Goal: Task Accomplishment & Management: Use online tool/utility

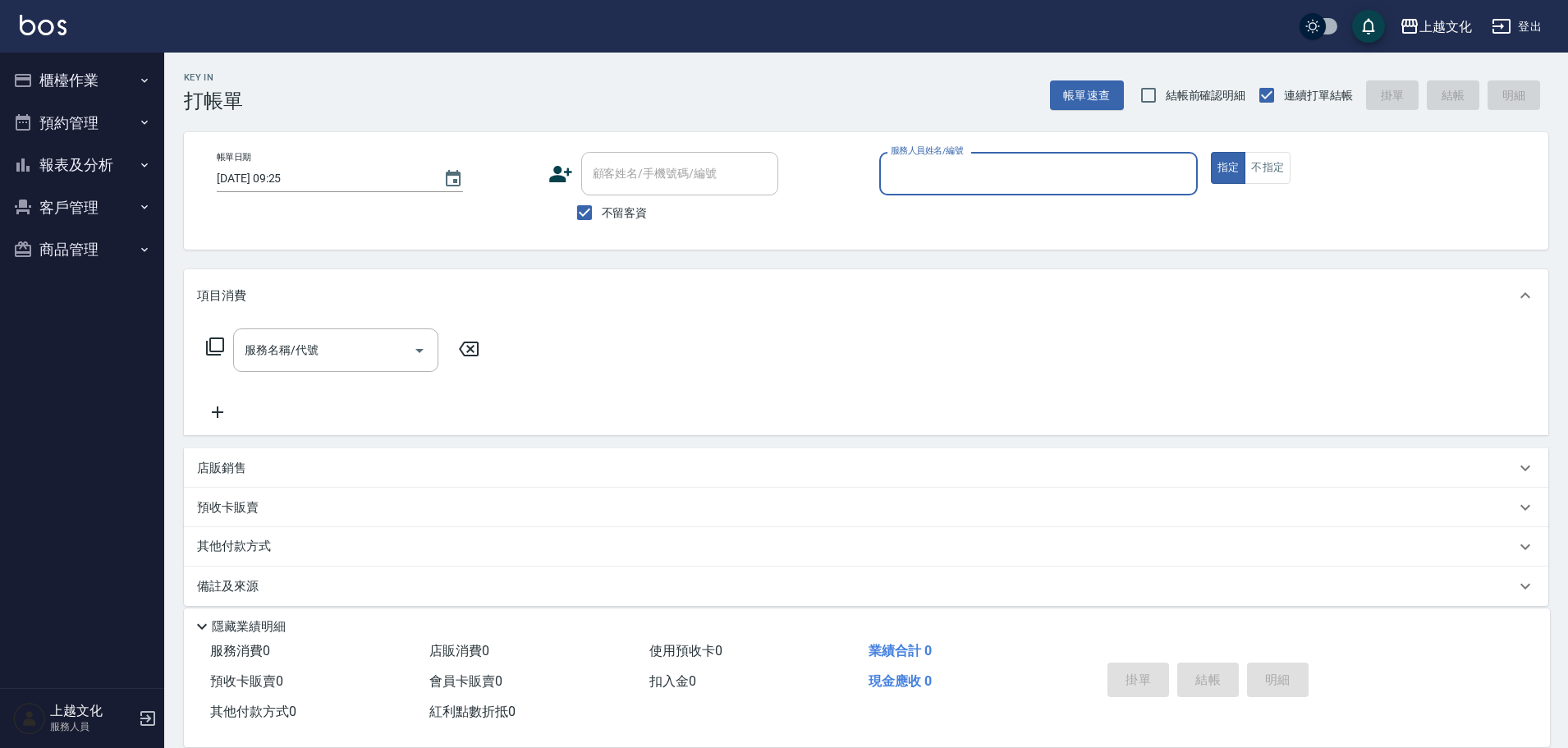
click at [72, 86] on button "櫃檯作業" at bounding box center [82, 80] width 151 height 42
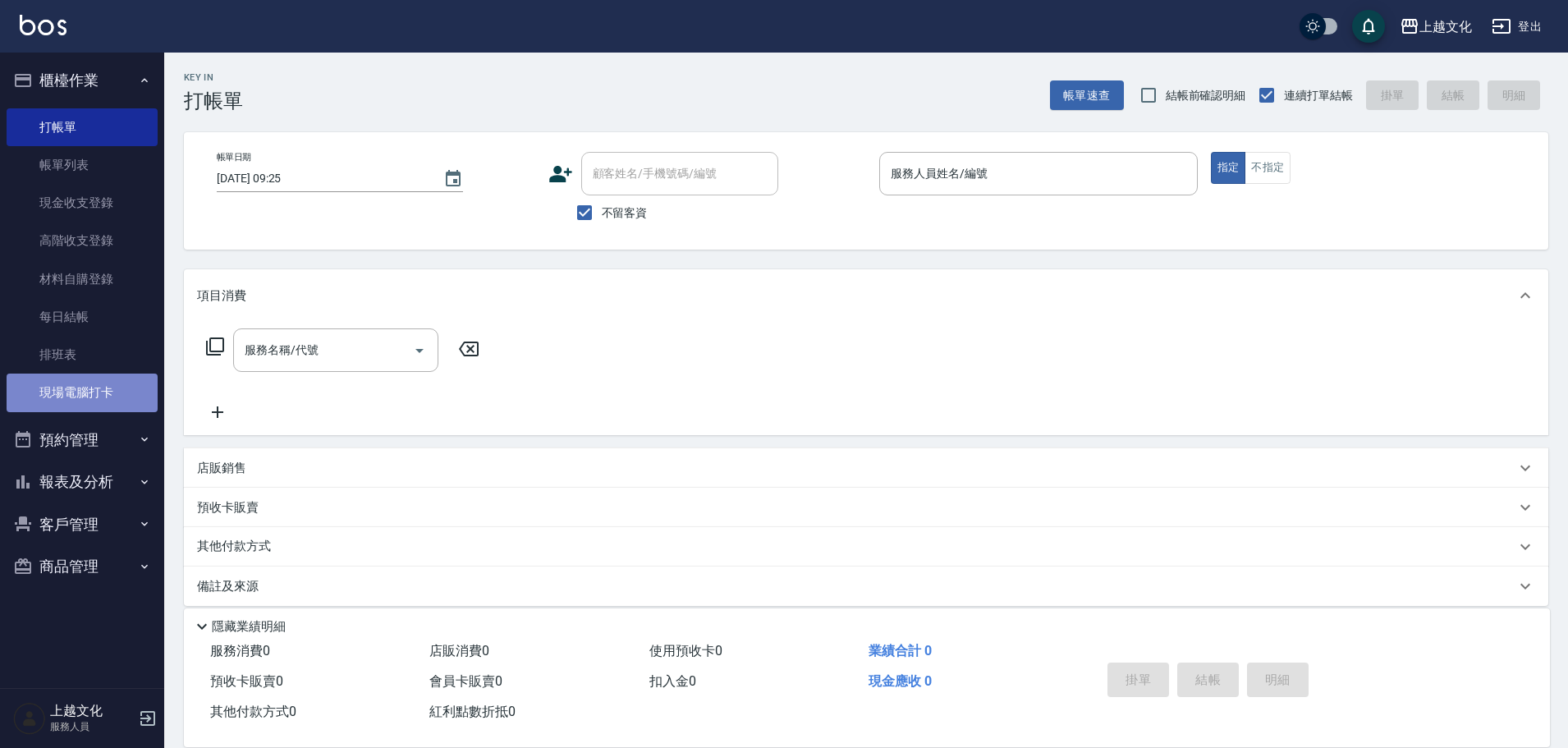
drag, startPoint x: 65, startPoint y: 391, endPoint x: 75, endPoint y: 392, distance: 10.0
click at [67, 392] on link "現場電腦打卡" at bounding box center [82, 392] width 151 height 38
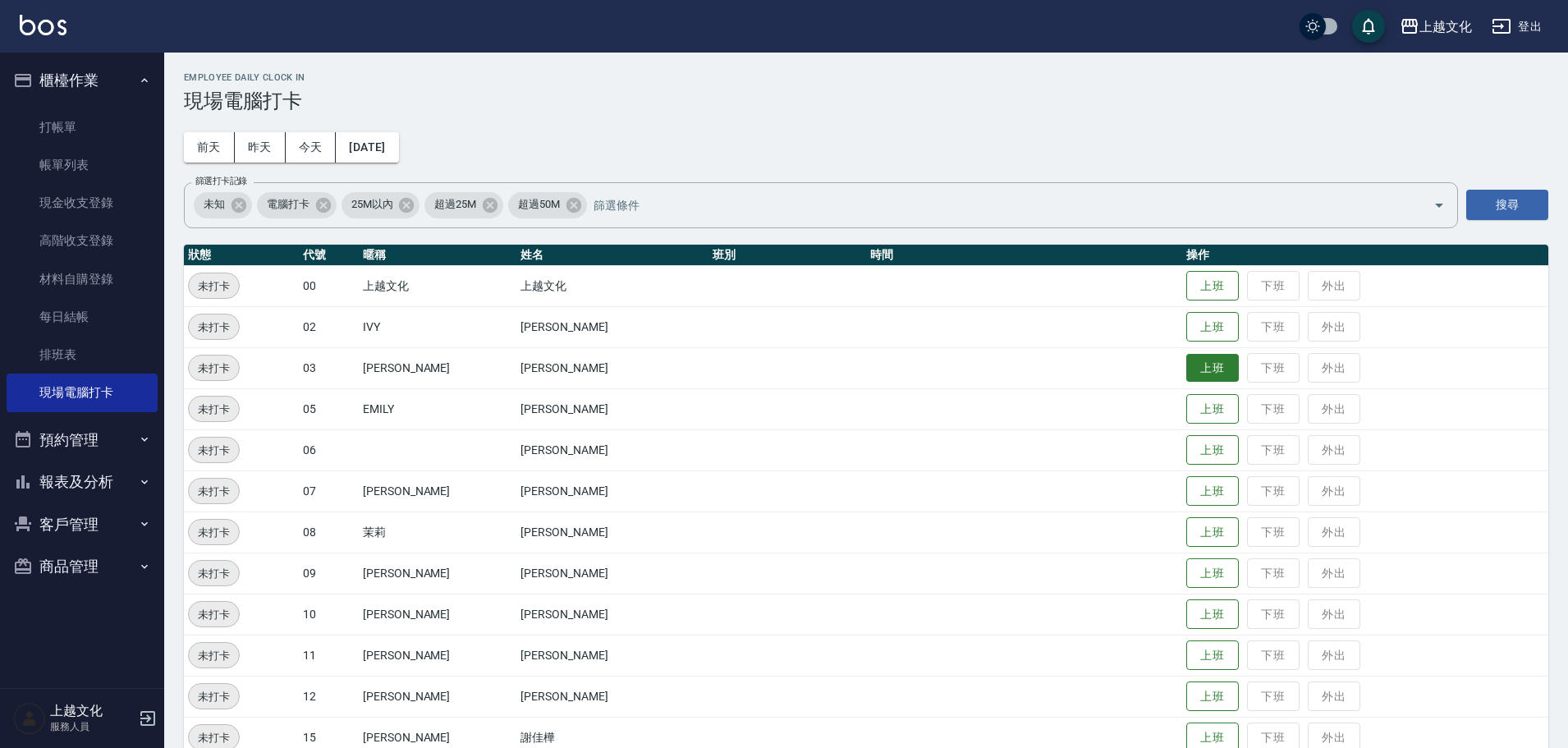
click at [1198, 361] on button "上班" at bounding box center [1213, 369] width 53 height 29
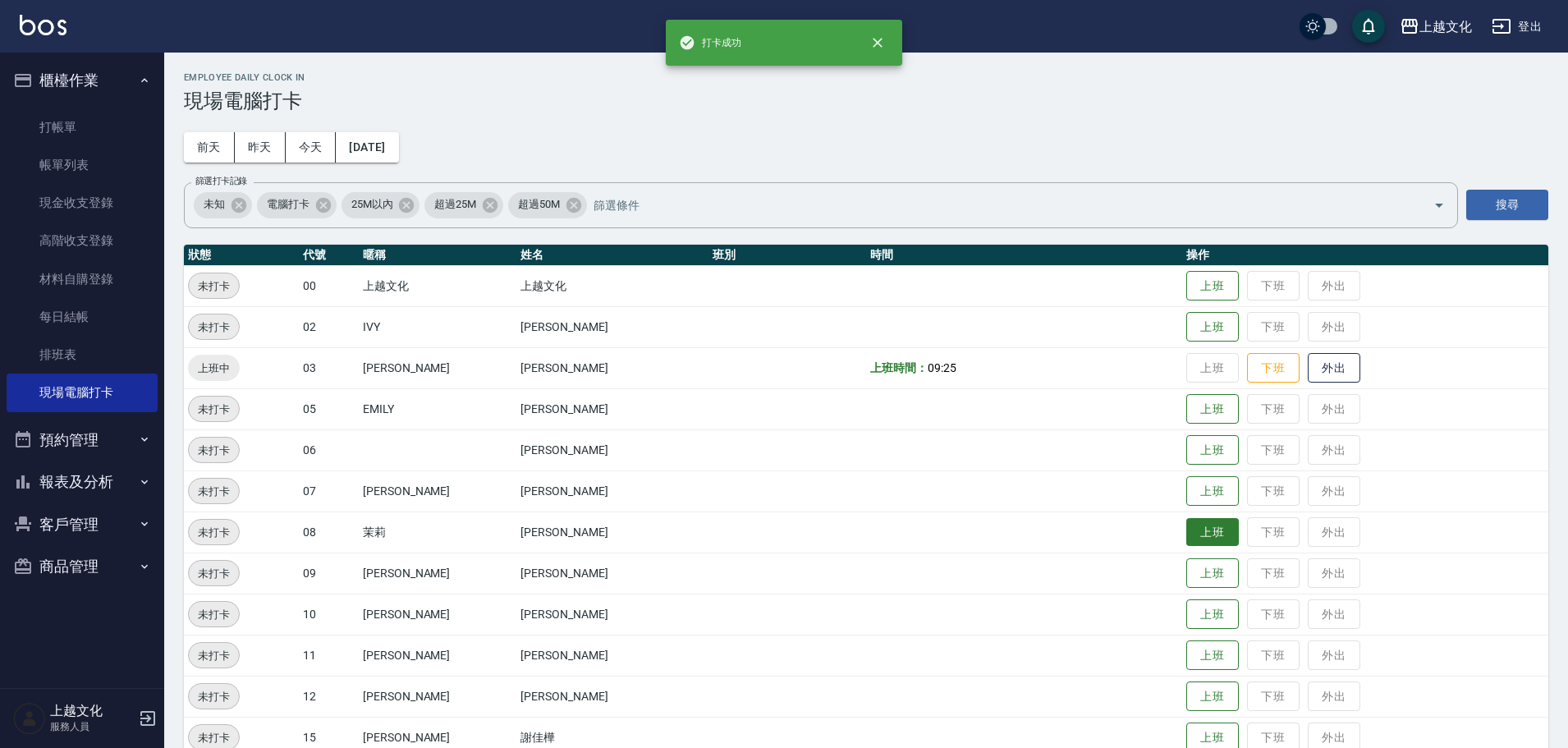
click at [1203, 533] on button "上班" at bounding box center [1213, 532] width 53 height 29
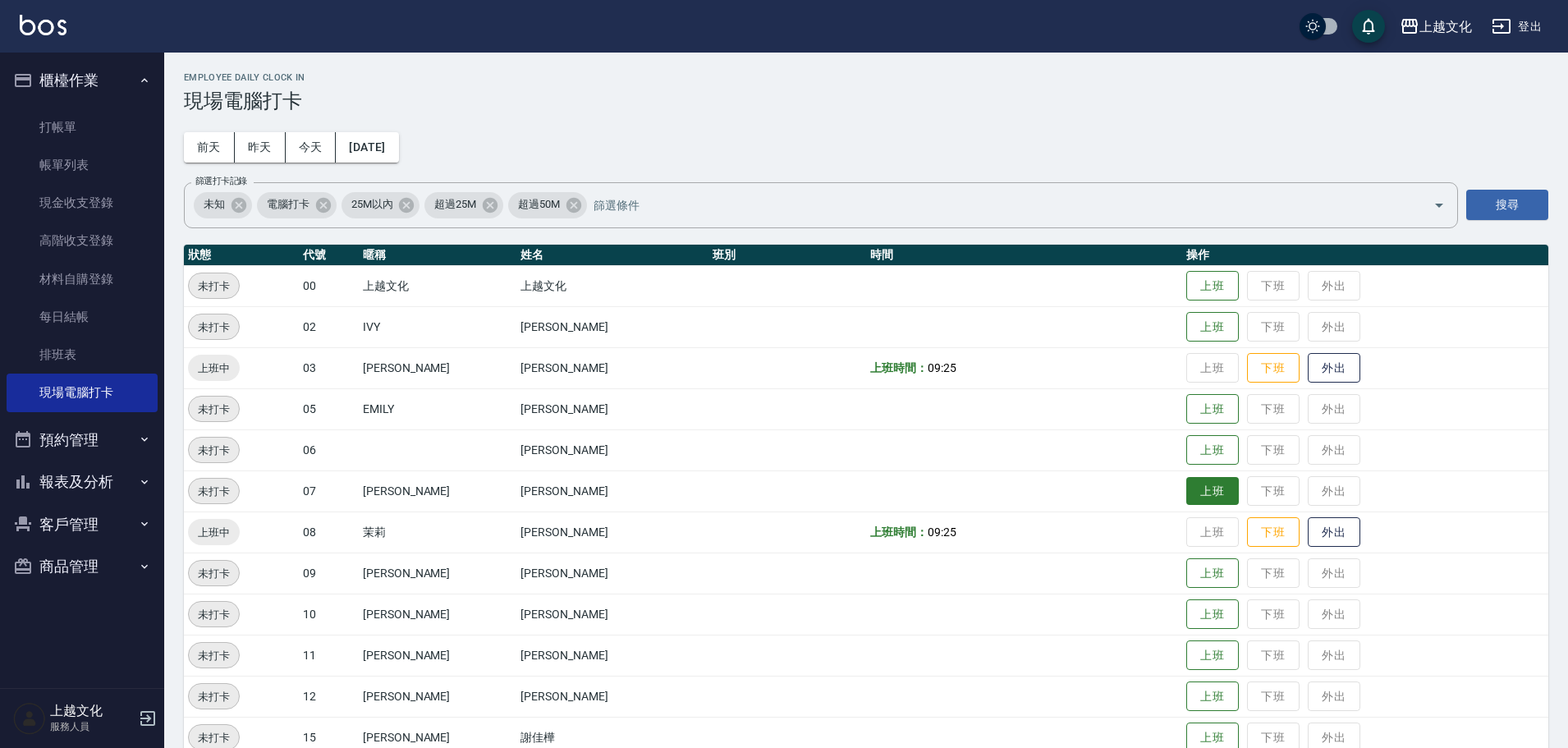
click at [1187, 487] on button "上班" at bounding box center [1213, 492] width 53 height 29
click at [1187, 409] on button "上班" at bounding box center [1213, 409] width 53 height 29
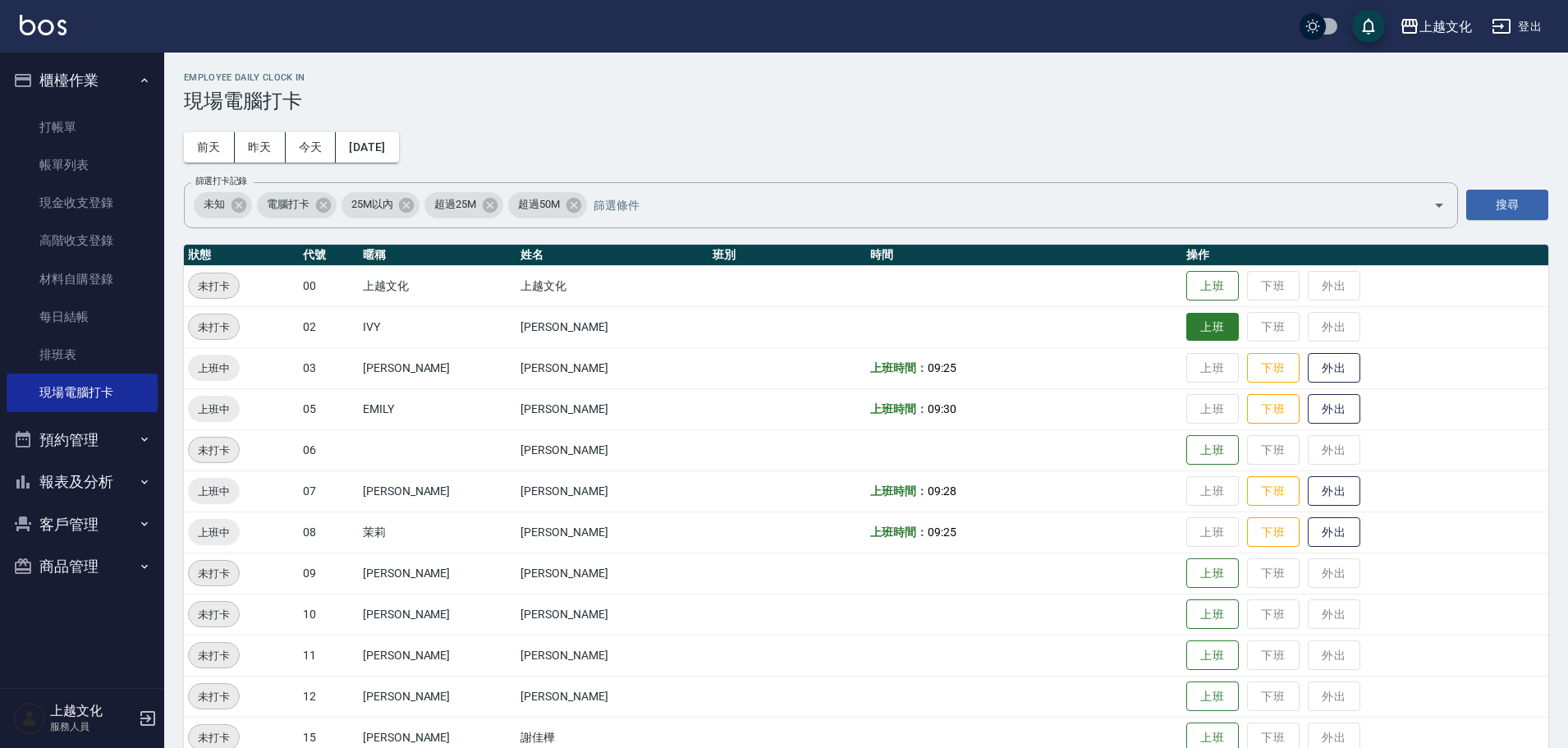
click at [1217, 334] on button "上班" at bounding box center [1213, 327] width 53 height 29
click at [1197, 657] on button "上班" at bounding box center [1213, 656] width 53 height 29
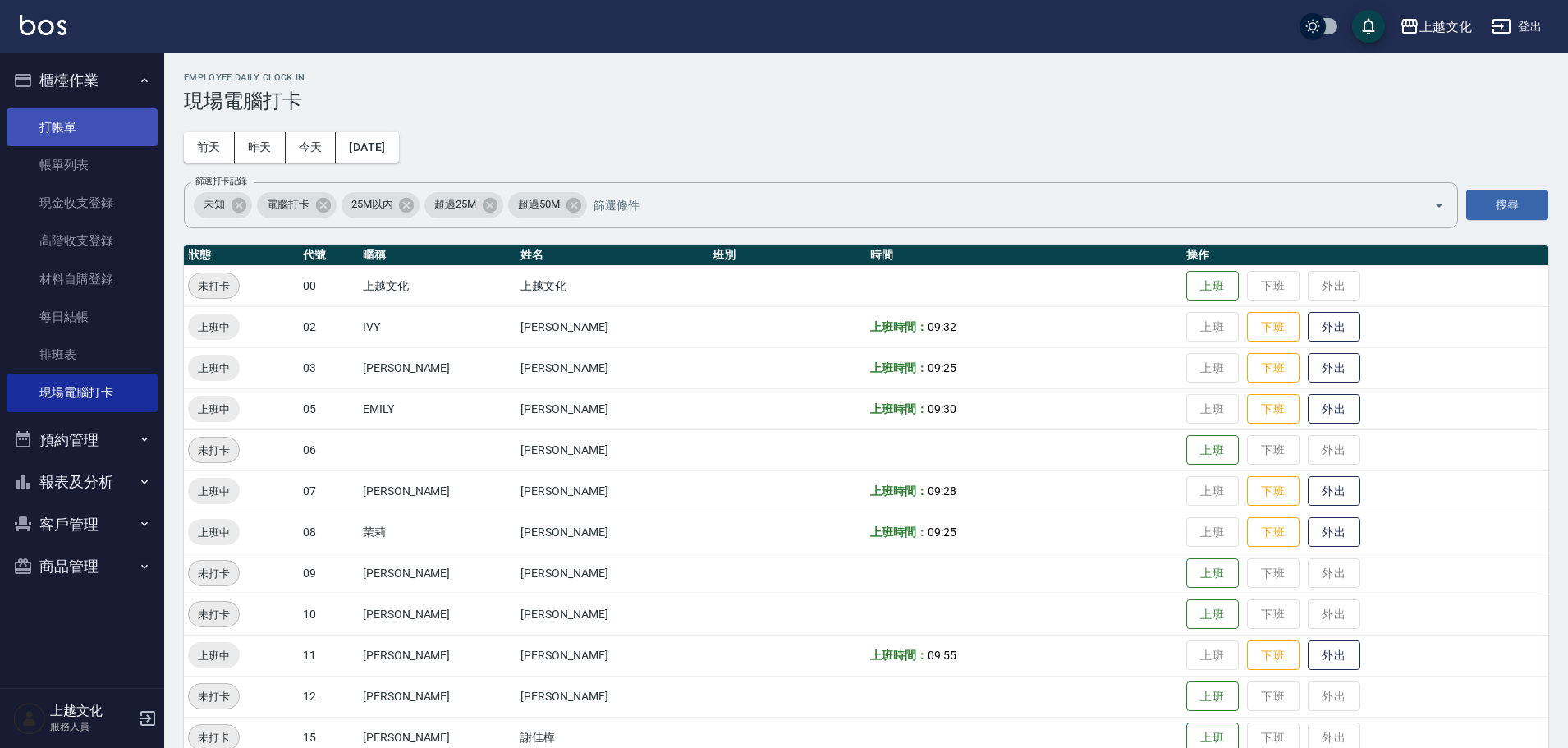
click at [72, 135] on link "打帳單" at bounding box center [82, 127] width 151 height 38
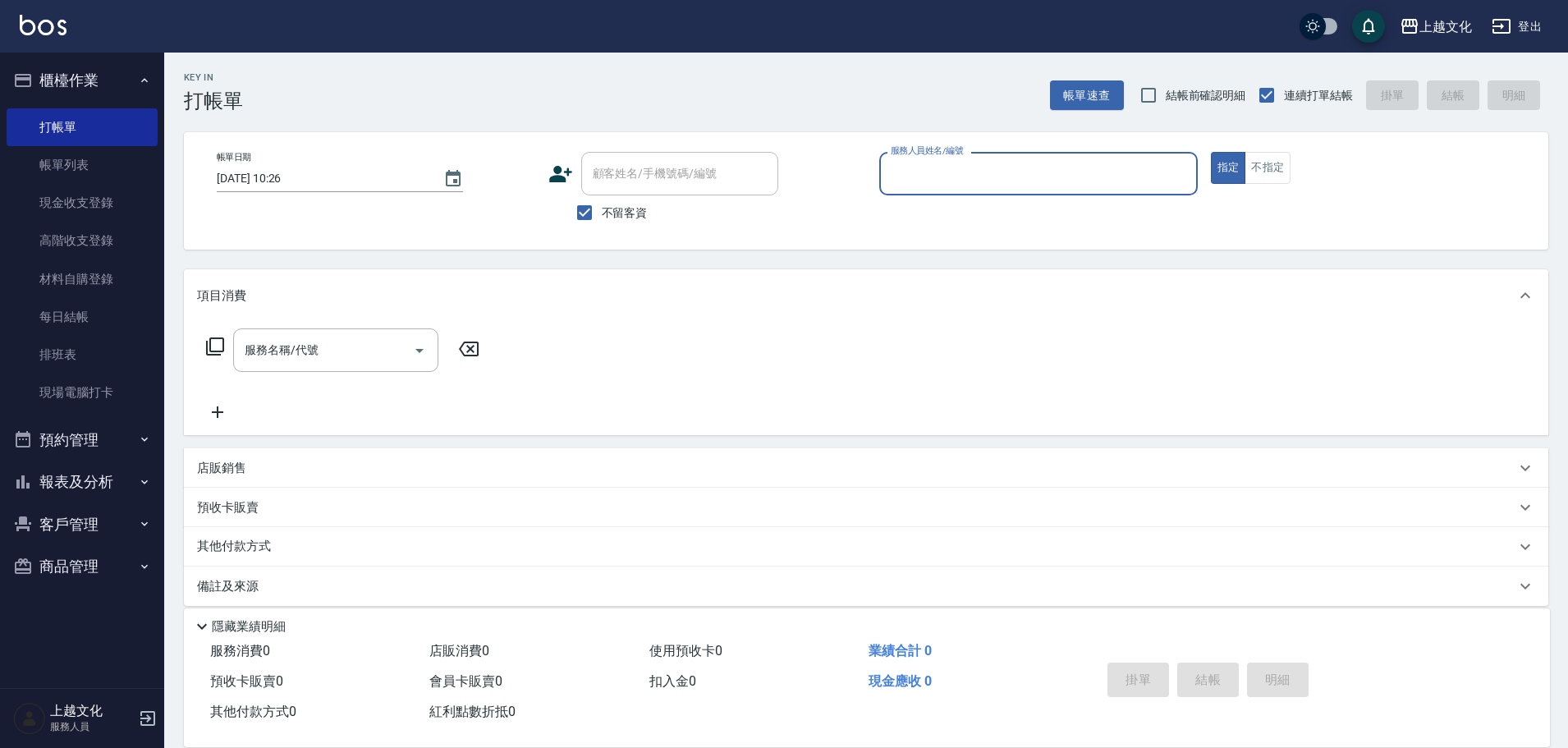
click at [628, 209] on span "不留客資" at bounding box center [625, 213] width 46 height 17
click at [602, 209] on input "不留客資" at bounding box center [584, 213] width 35 height 35
checkbox input "false"
click at [635, 168] on div "顧客姓名/手機號碼/編號 顧客姓名/手機號碼/編號" at bounding box center [680, 173] width 197 height 43
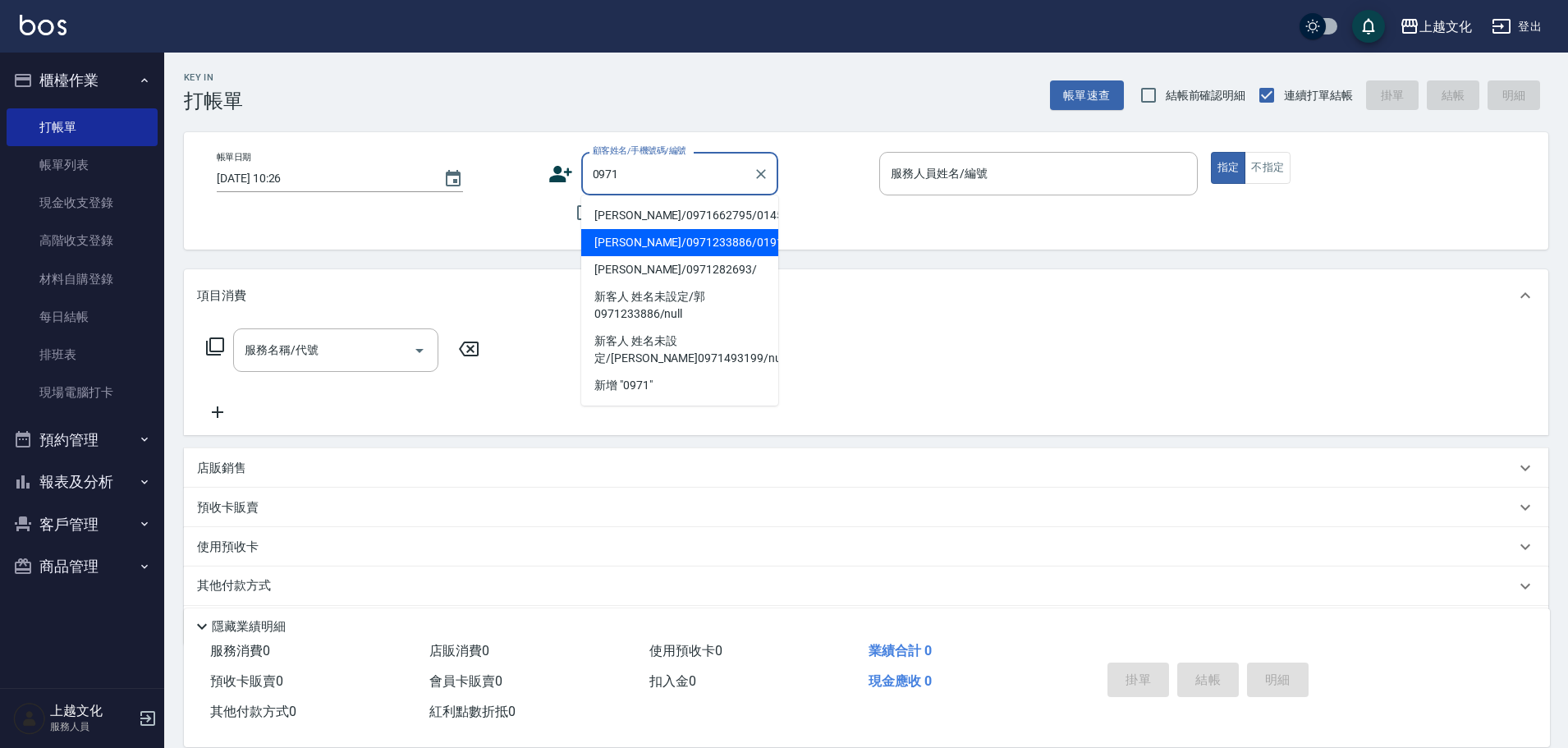
click at [667, 236] on li "[PERSON_NAME]/0971233886/0191" at bounding box center [680, 243] width 197 height 27
type input "[PERSON_NAME]/0971233886/0191"
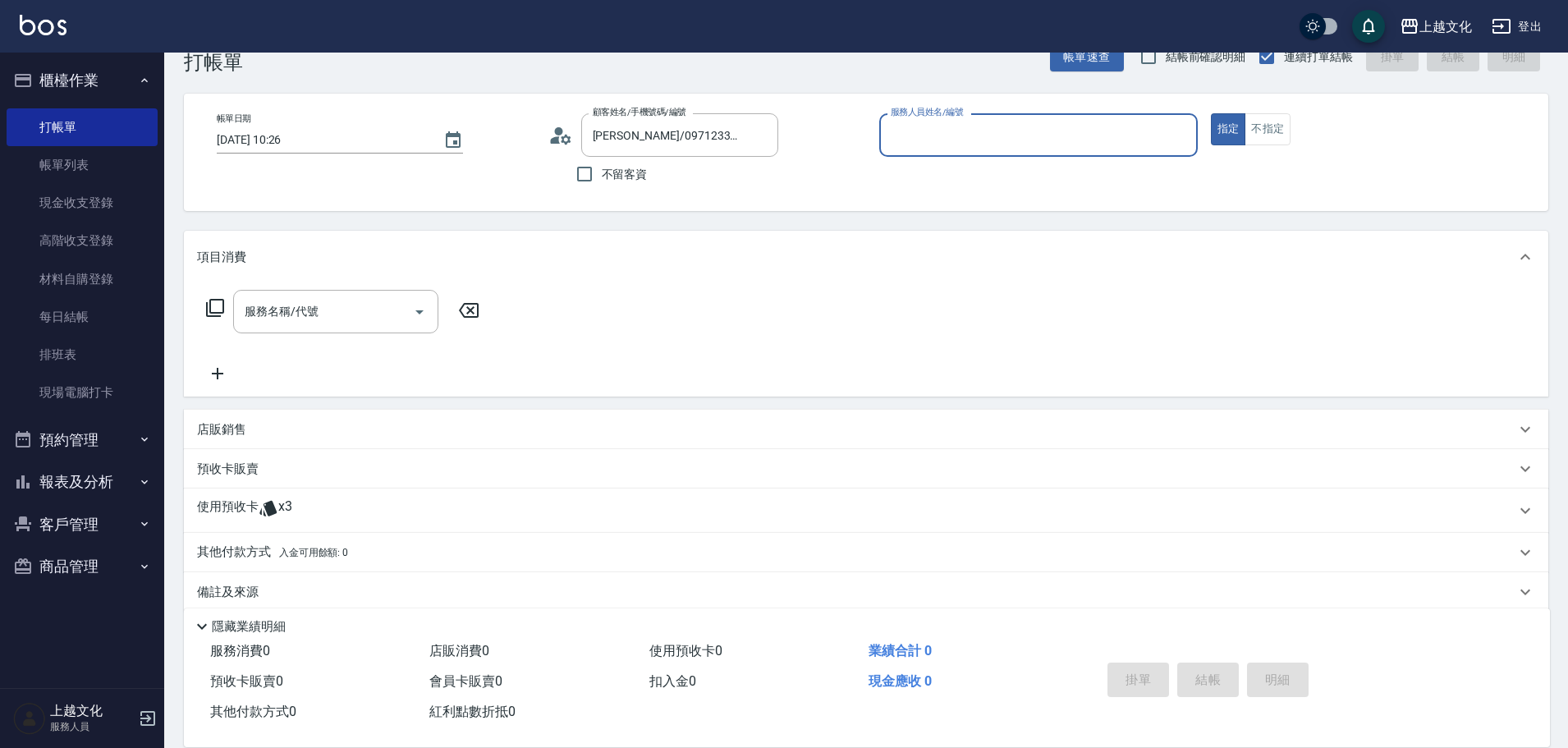
scroll to position [60, 0]
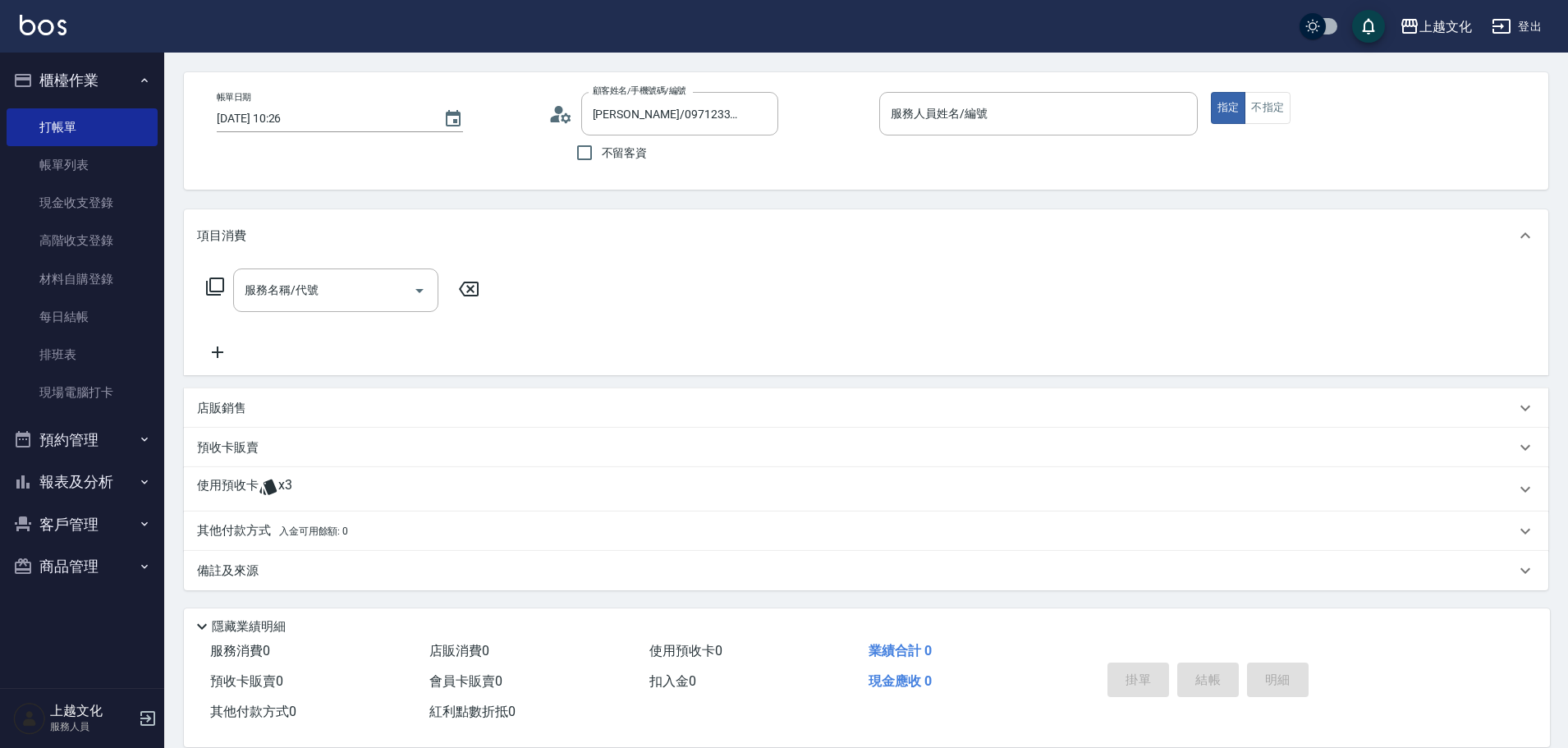
click at [532, 486] on div "使用預收卡 x3" at bounding box center [857, 490] width 1319 height 25
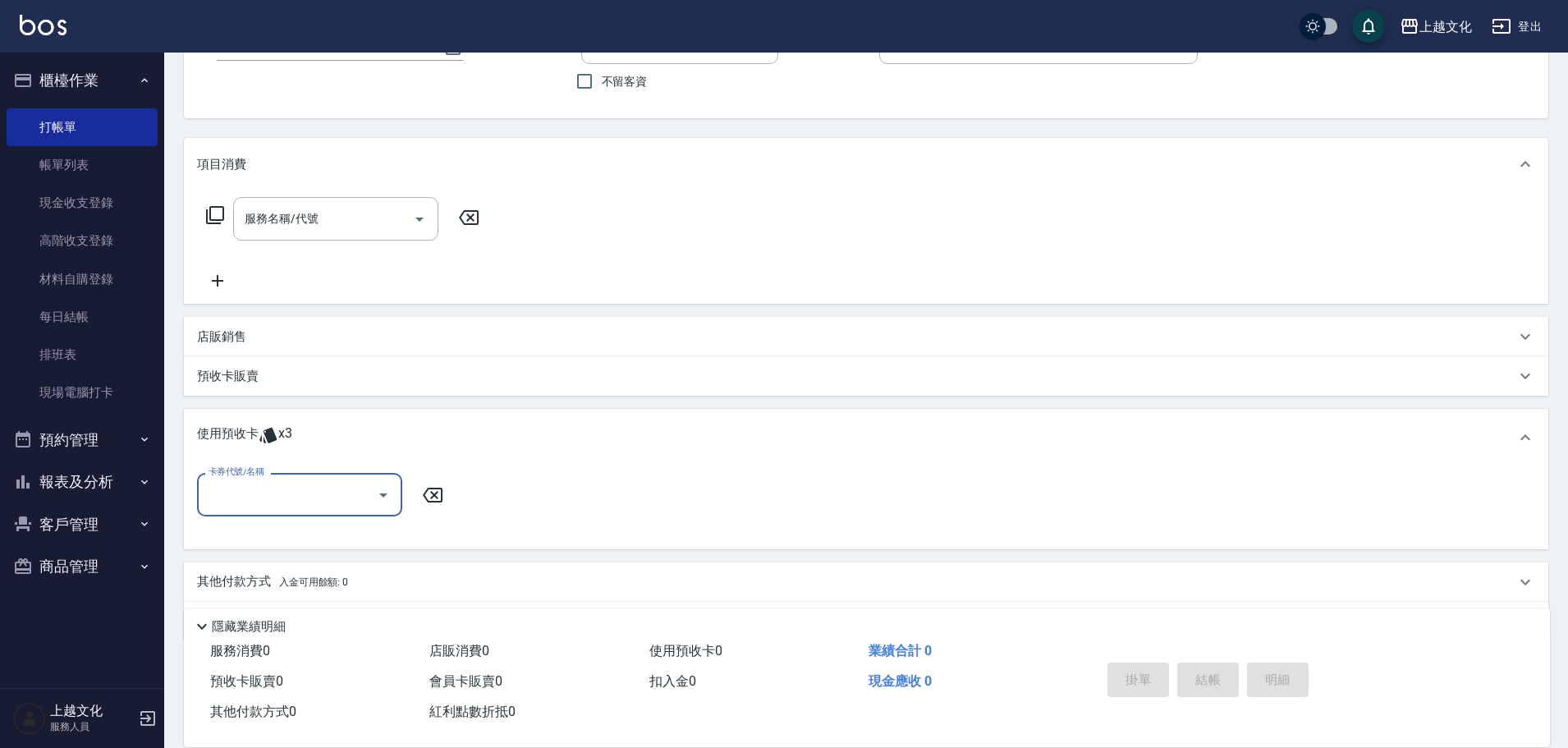
scroll to position [182, 0]
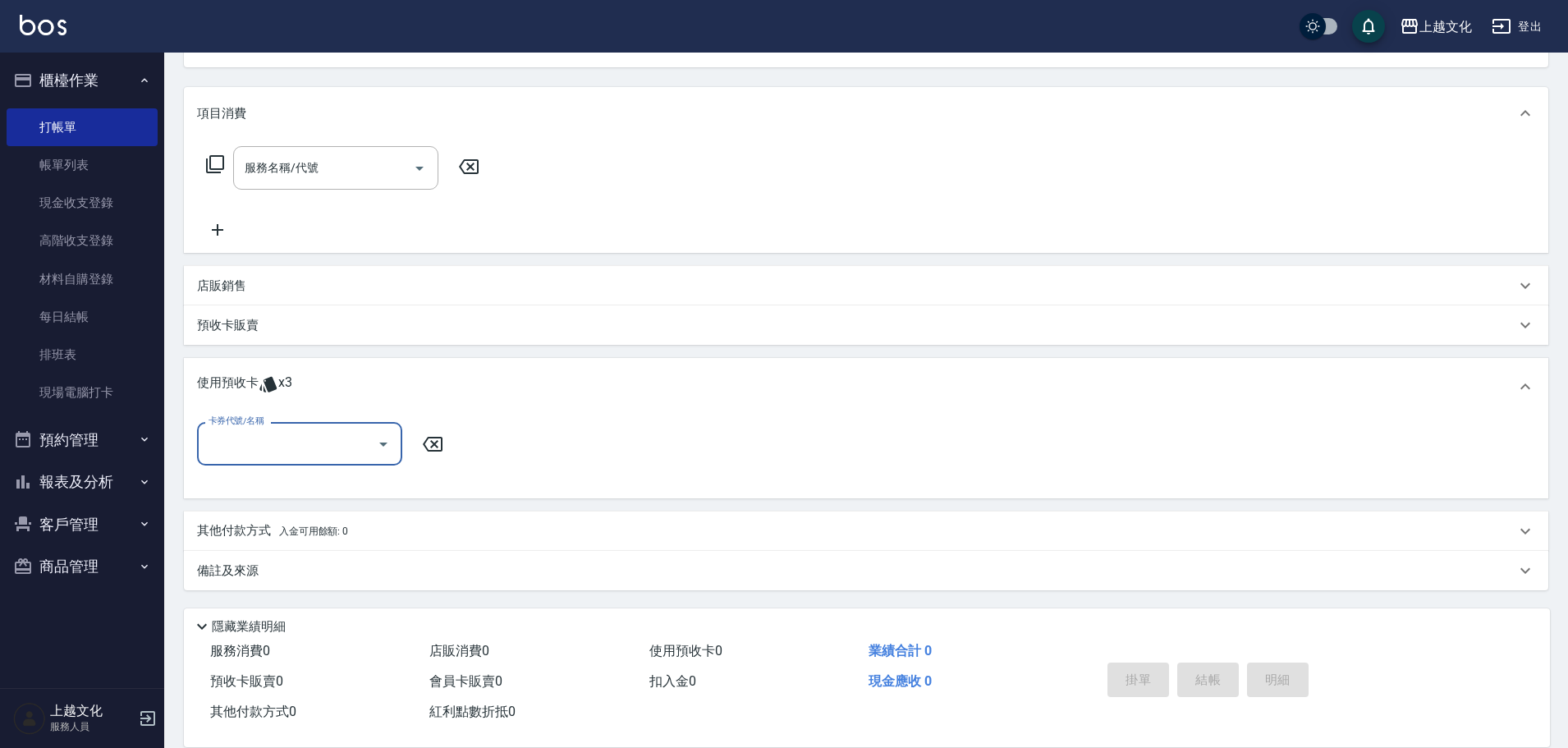
click at [288, 444] on input "卡券代號/名稱" at bounding box center [287, 444] width 166 height 29
click at [599, 385] on div "使用預收卡 x3" at bounding box center [857, 387] width 1319 height 25
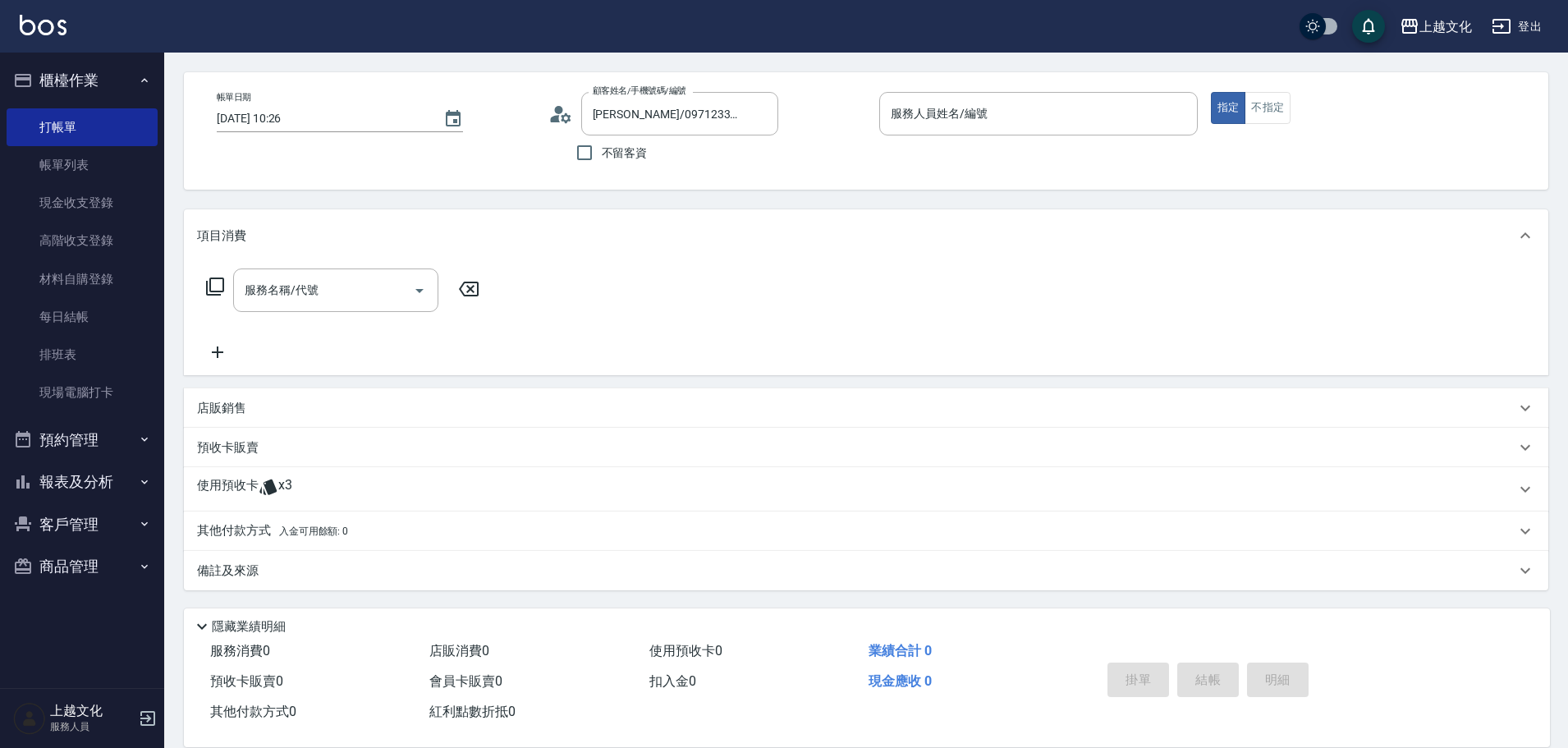
scroll to position [60, 0]
